Goal: Task Accomplishment & Management: Manage account settings

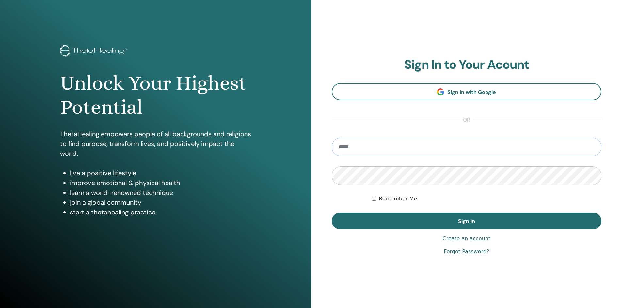
click at [411, 152] on input "email" at bounding box center [467, 147] width 270 height 19
type input "**********"
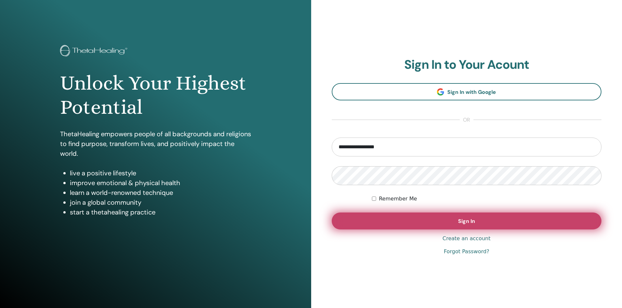
click at [462, 220] on span "Sign In" at bounding box center [466, 221] width 17 height 7
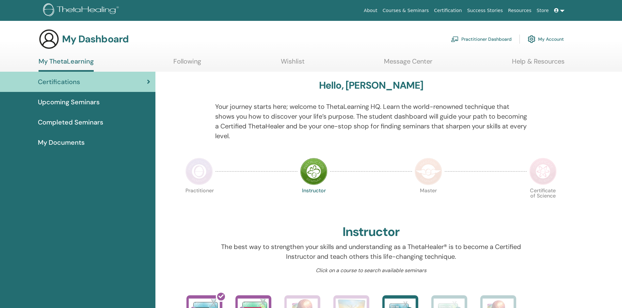
click at [75, 144] on span "My Documents" at bounding box center [61, 143] width 47 height 10
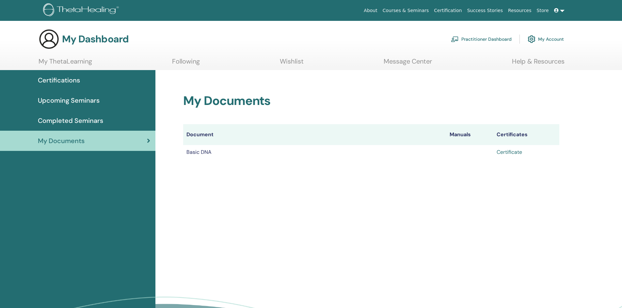
click at [510, 150] on link "Certificate" at bounding box center [508, 152] width 25 height 7
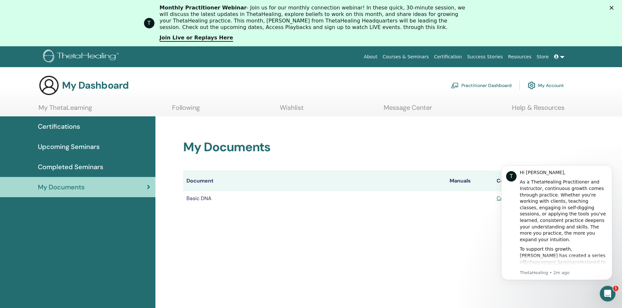
click at [66, 128] on span "Certifications" at bounding box center [59, 127] width 42 height 10
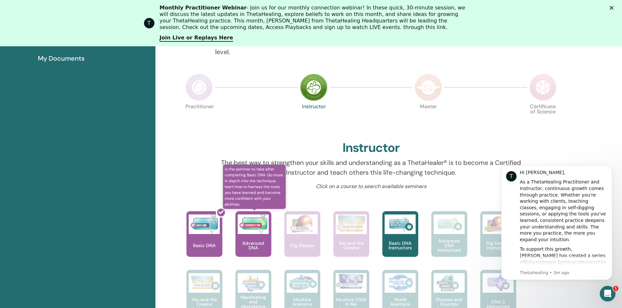
scroll to position [148, 0]
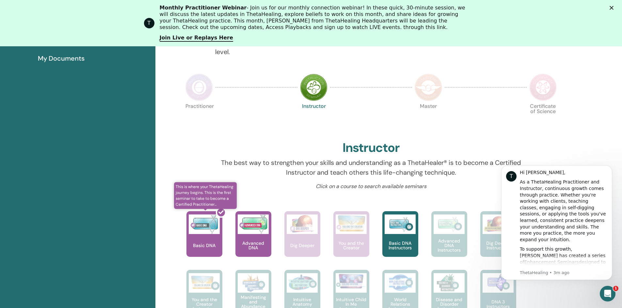
click at [208, 226] on div at bounding box center [208, 237] width 36 height 59
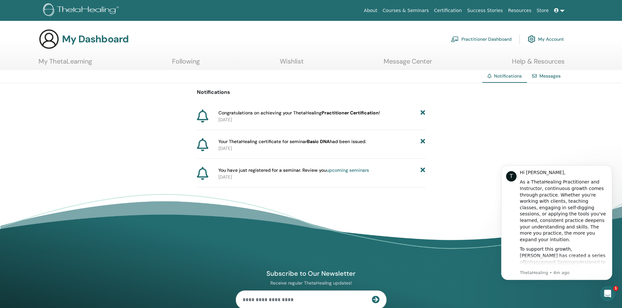
click at [44, 116] on div "Notifications Congratulations on achieving your ThetaHealing Practitioner Certi…" at bounding box center [311, 135] width 622 height 104
drag, startPoint x: 445, startPoint y: 153, endPoint x: 218, endPoint y: 113, distance: 230.8
click at [218, 113] on div "Notifications Congratulations on achieving your ThetaHealing Practitioner Certi…" at bounding box center [311, 135] width 622 height 104
copy div "Congratulations on achieving your ThetaHealing Practitioner Certification ! 202…"
click at [548, 39] on link "My Account" at bounding box center [545, 39] width 36 height 14
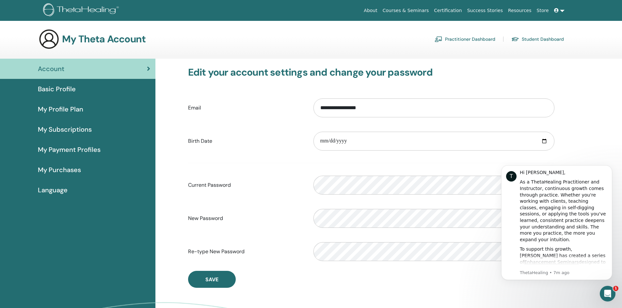
click at [475, 39] on link "Practitioner Dashboard" at bounding box center [464, 39] width 61 height 10
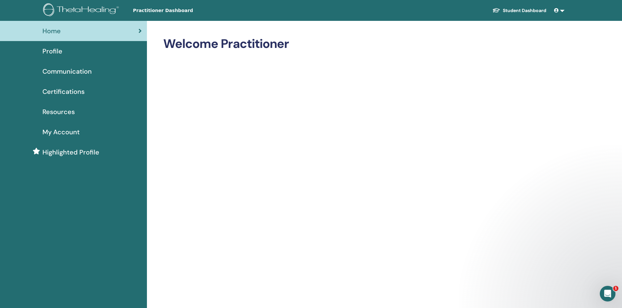
click at [63, 92] on span "Certifications" at bounding box center [63, 92] width 42 height 10
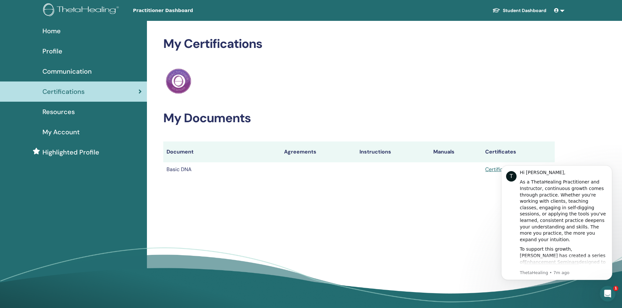
click at [404, 208] on div "My Certifications ThetaHealing Practitioner My Documents Document Agreements In…" at bounding box center [380, 167] width 466 height 292
click at [558, 10] on span at bounding box center [557, 10] width 6 height 5
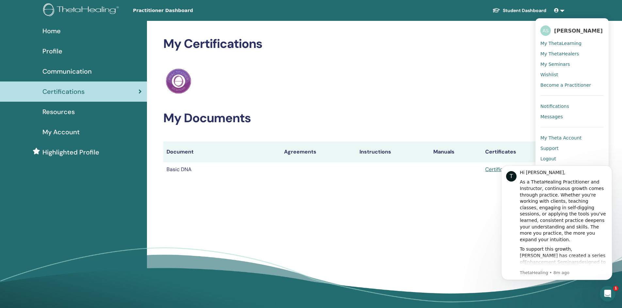
click at [559, 106] on span "Notifications" at bounding box center [554, 106] width 29 height 6
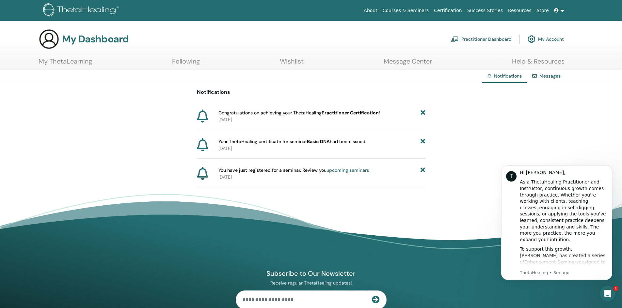
drag, startPoint x: 277, startPoint y: 181, endPoint x: 197, endPoint y: 94, distance: 118.5
click at [197, 94] on div "Notifications Congratulations on achieving your ThetaHealing Practitioner Certi…" at bounding box center [311, 135] width 228 height 104
copy div "Notifications Congratulations on achieving your ThetaHealing Practitioner Certi…"
click at [459, 157] on div "Notifications Congratulations on achieving your ThetaHealing Practitioner Certi…" at bounding box center [311, 135] width 622 height 104
click at [557, 10] on icon at bounding box center [556, 10] width 5 height 5
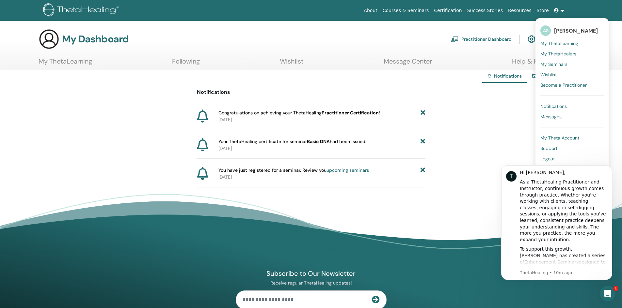
click at [544, 159] on html "T Hi [PERSON_NAME], As a ThetaHealing Practitioner and Instructor, continuous g…" at bounding box center [556, 231] width 131 height 148
click at [544, 158] on html "T Hi [PERSON_NAME], As a ThetaHealing Practitioner and Instructor, continuous g…" at bounding box center [556, 231] width 131 height 148
click at [506, 151] on div "Notifications Congratulations on achieving your ThetaHealing Practitioner Certi…" at bounding box center [311, 135] width 622 height 104
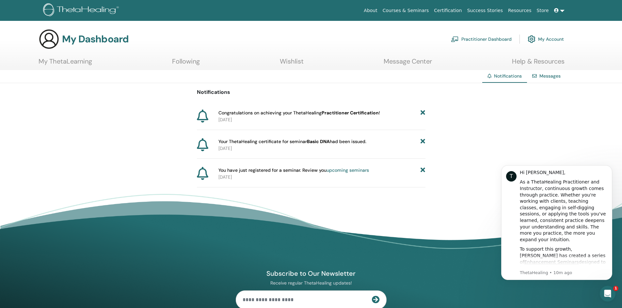
click at [496, 233] on body "T Hi Alexander, As a ThetaHealing Practitioner and Instructor, continuous growt…" at bounding box center [556, 231] width 125 height 143
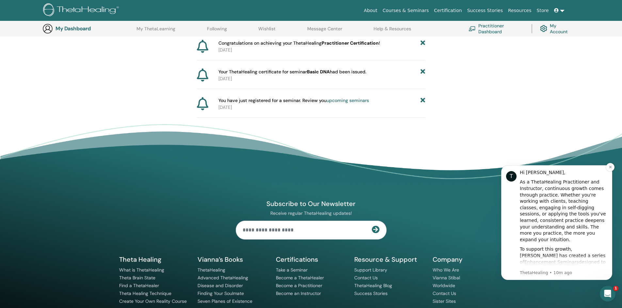
scroll to position [114, 0]
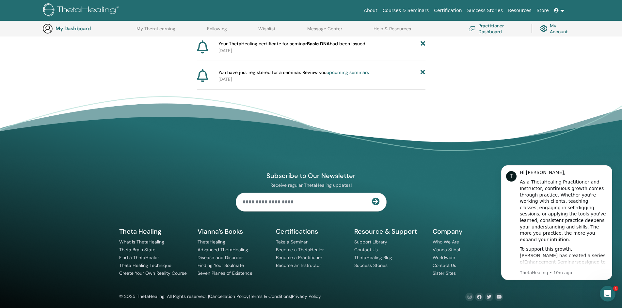
click at [553, 30] on link "My Account" at bounding box center [556, 29] width 33 height 14
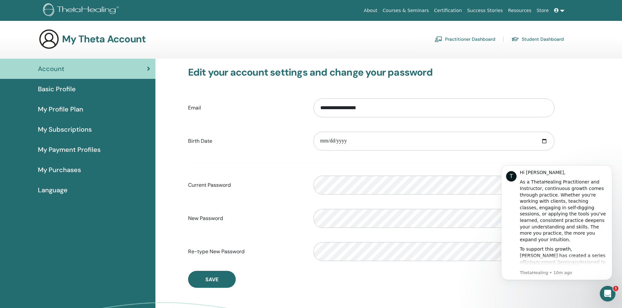
click at [559, 10] on span at bounding box center [557, 10] width 6 height 5
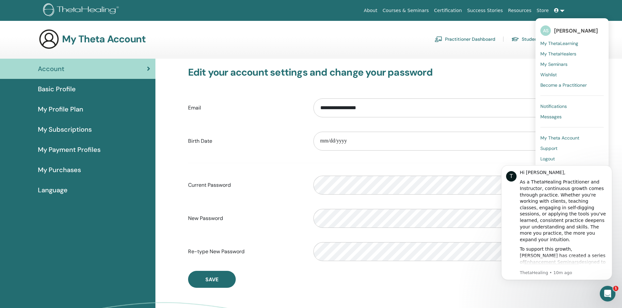
click at [542, 157] on html "T Hi [PERSON_NAME], As a ThetaHealing Practitioner and Instructor, continuous g…" at bounding box center [556, 231] width 131 height 148
click at [542, 160] on body "T Hi Alexander, As a ThetaHealing Practitioner and Instructor, continuous growt…" at bounding box center [556, 231] width 125 height 143
click at [591, 267] on div "To support this growth, Vianna has created a series of Enhancement Seminars des…" at bounding box center [563, 281] width 87 height 71
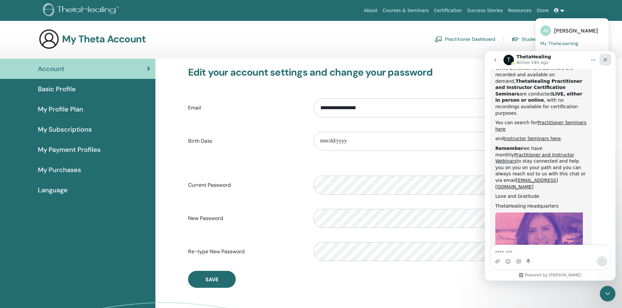
scroll to position [337, 0]
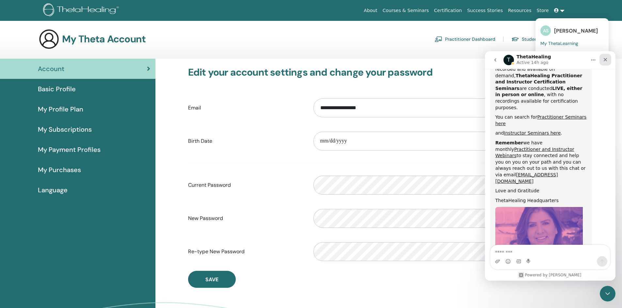
click at [607, 59] on icon "Close" at bounding box center [605, 59] width 5 height 5
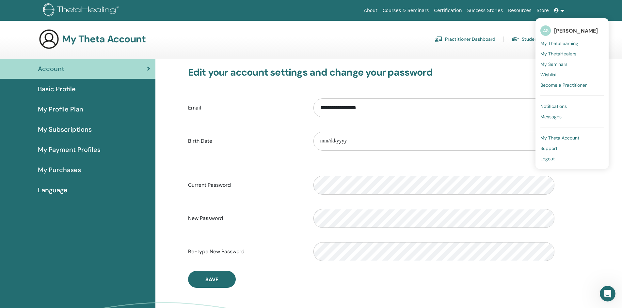
click at [548, 159] on span "Logout" at bounding box center [547, 159] width 14 height 6
